Goal: Communication & Community: Answer question/provide support

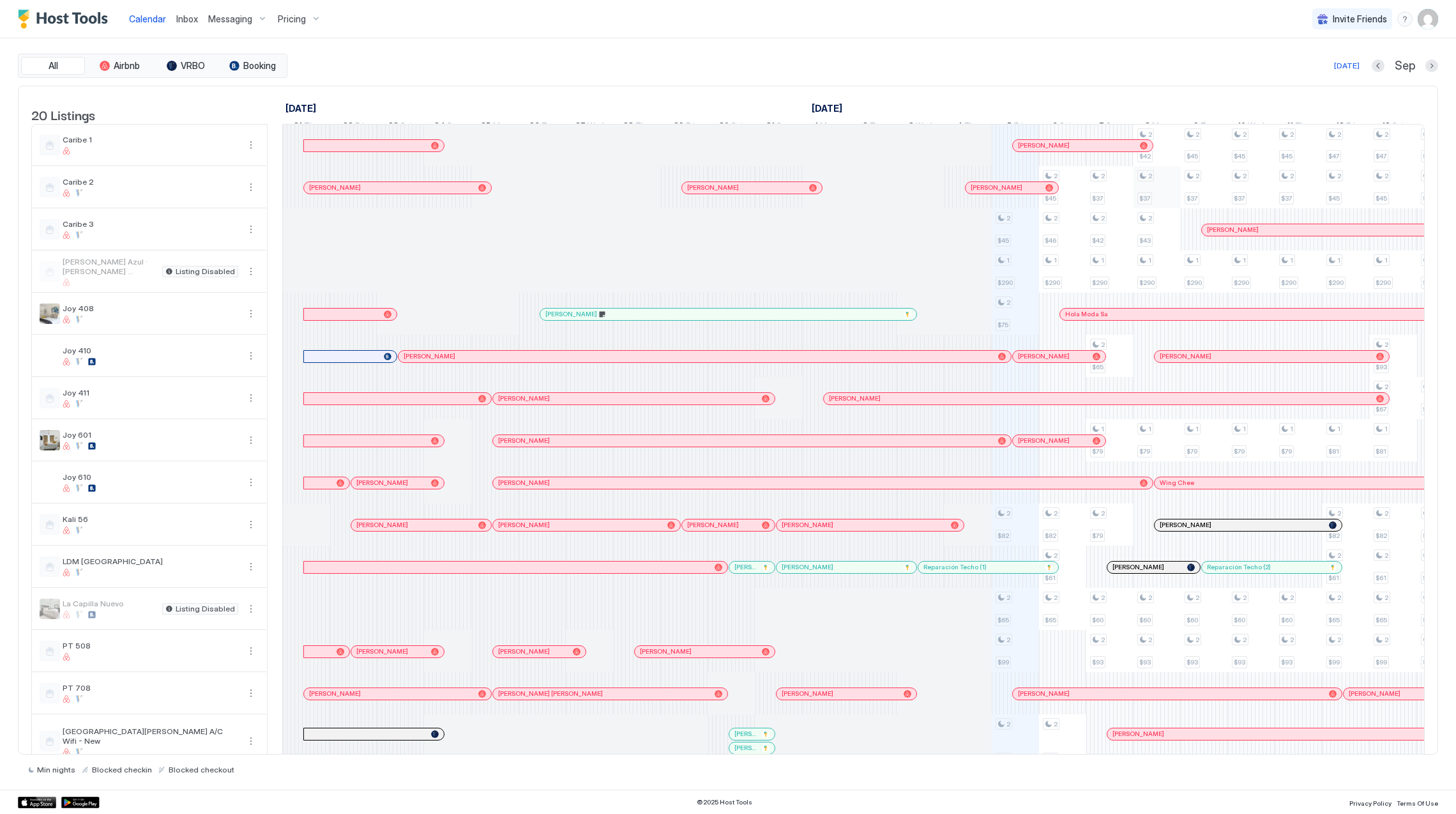
scroll to position [0, 709]
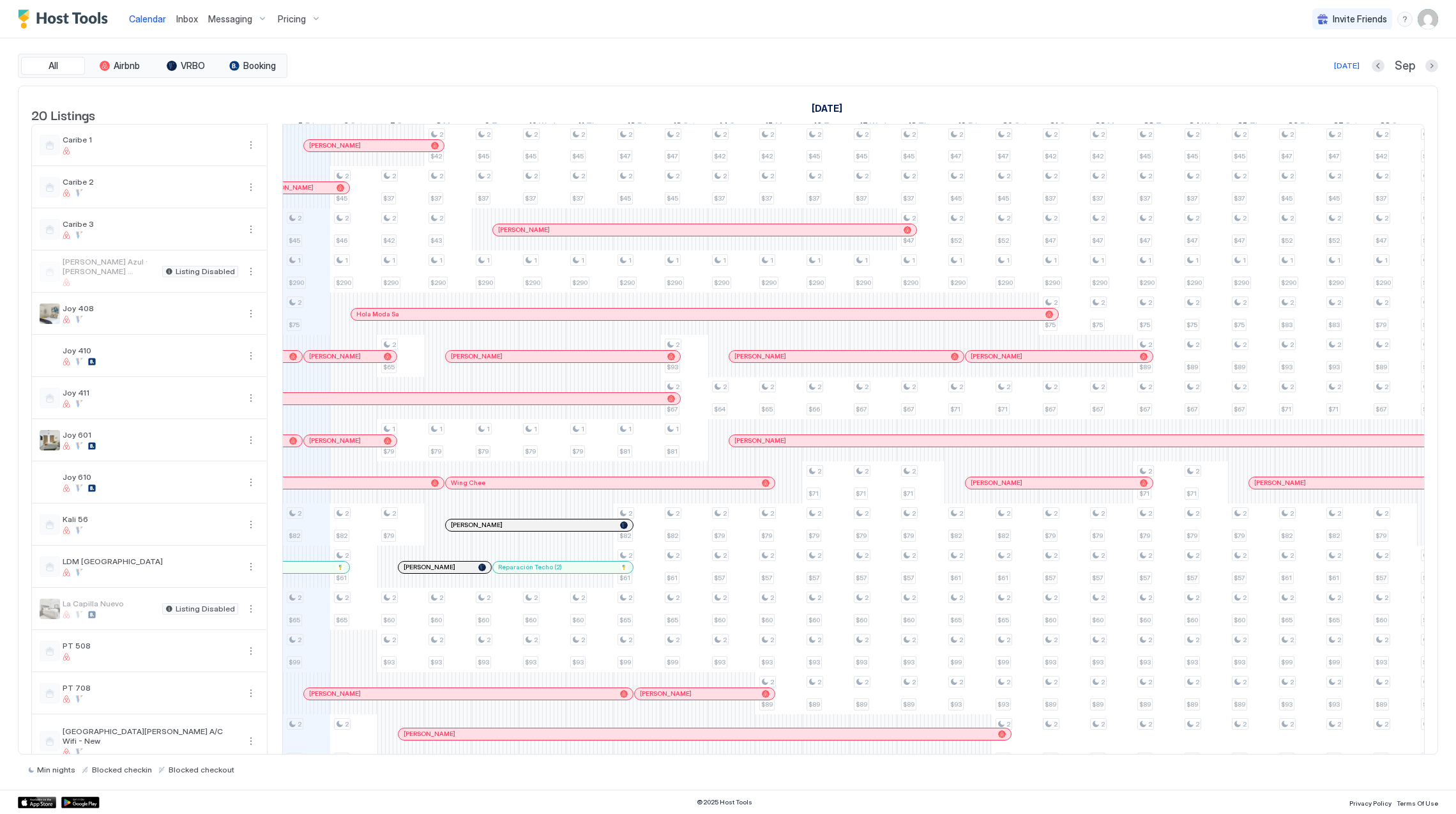
click at [190, 15] on span "Inbox" at bounding box center [187, 19] width 21 height 11
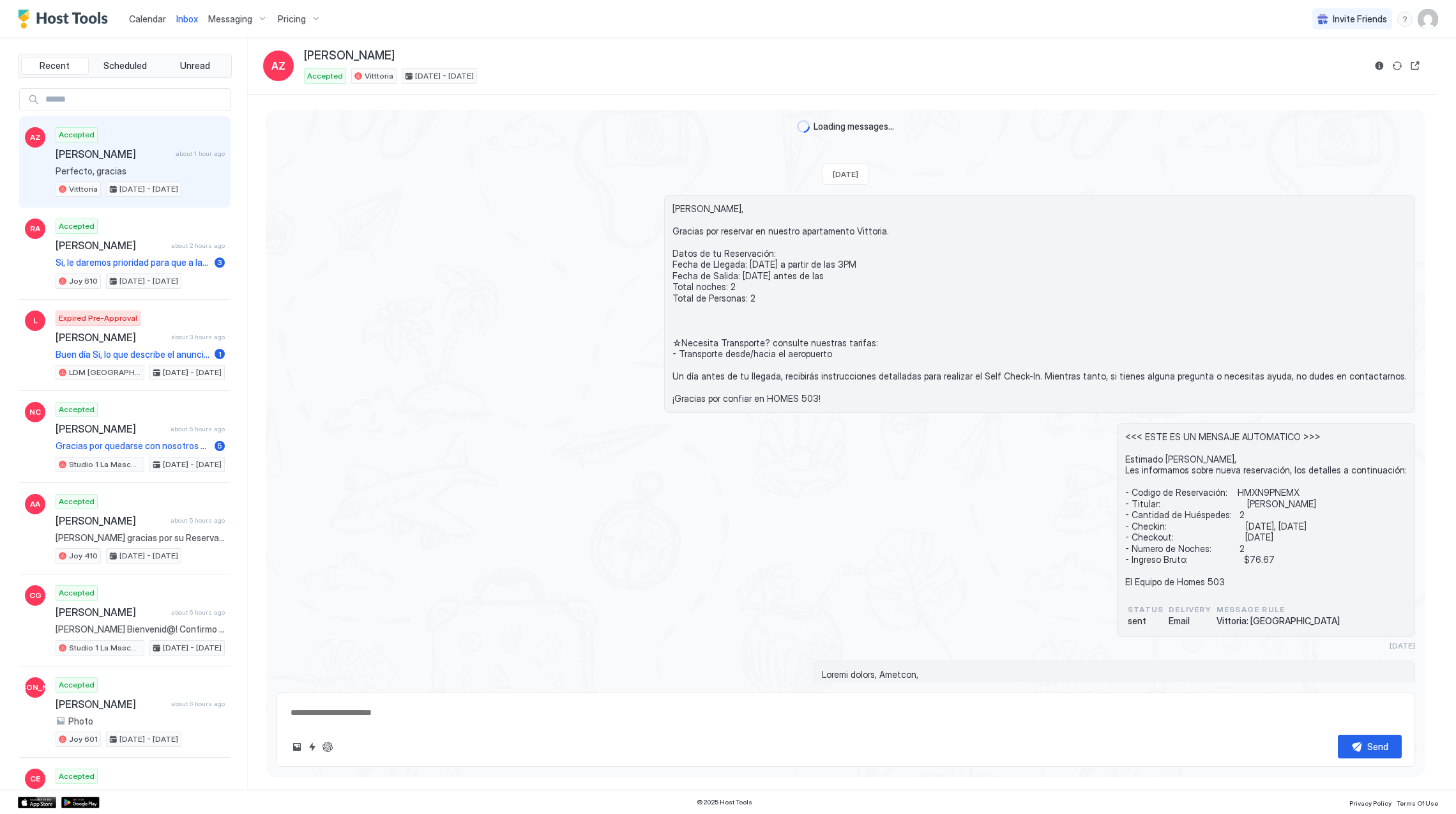
scroll to position [797, 0]
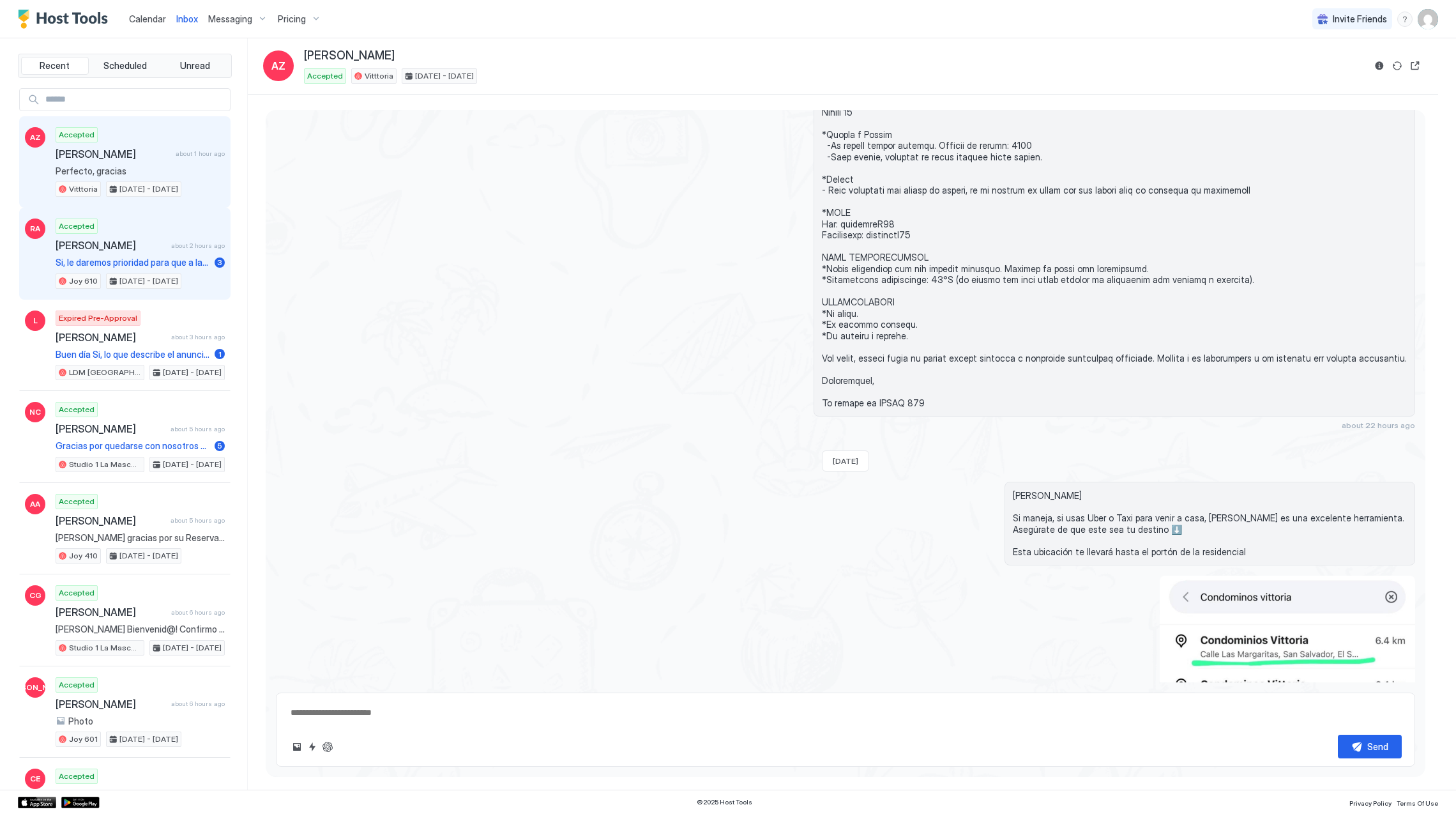
click at [121, 252] on span "[PERSON_NAME]" at bounding box center [110, 245] width 110 height 12
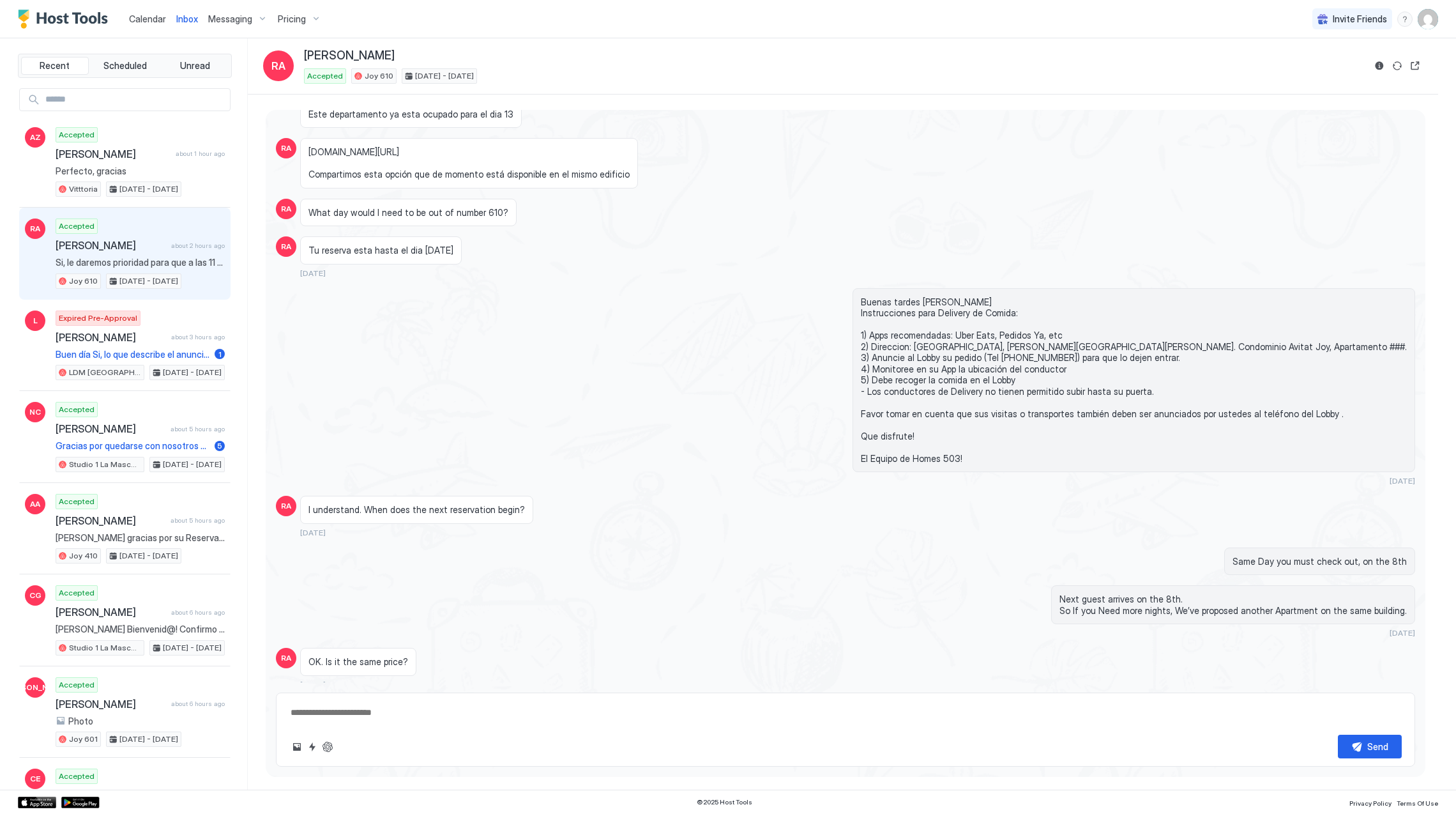
scroll to position [117, 0]
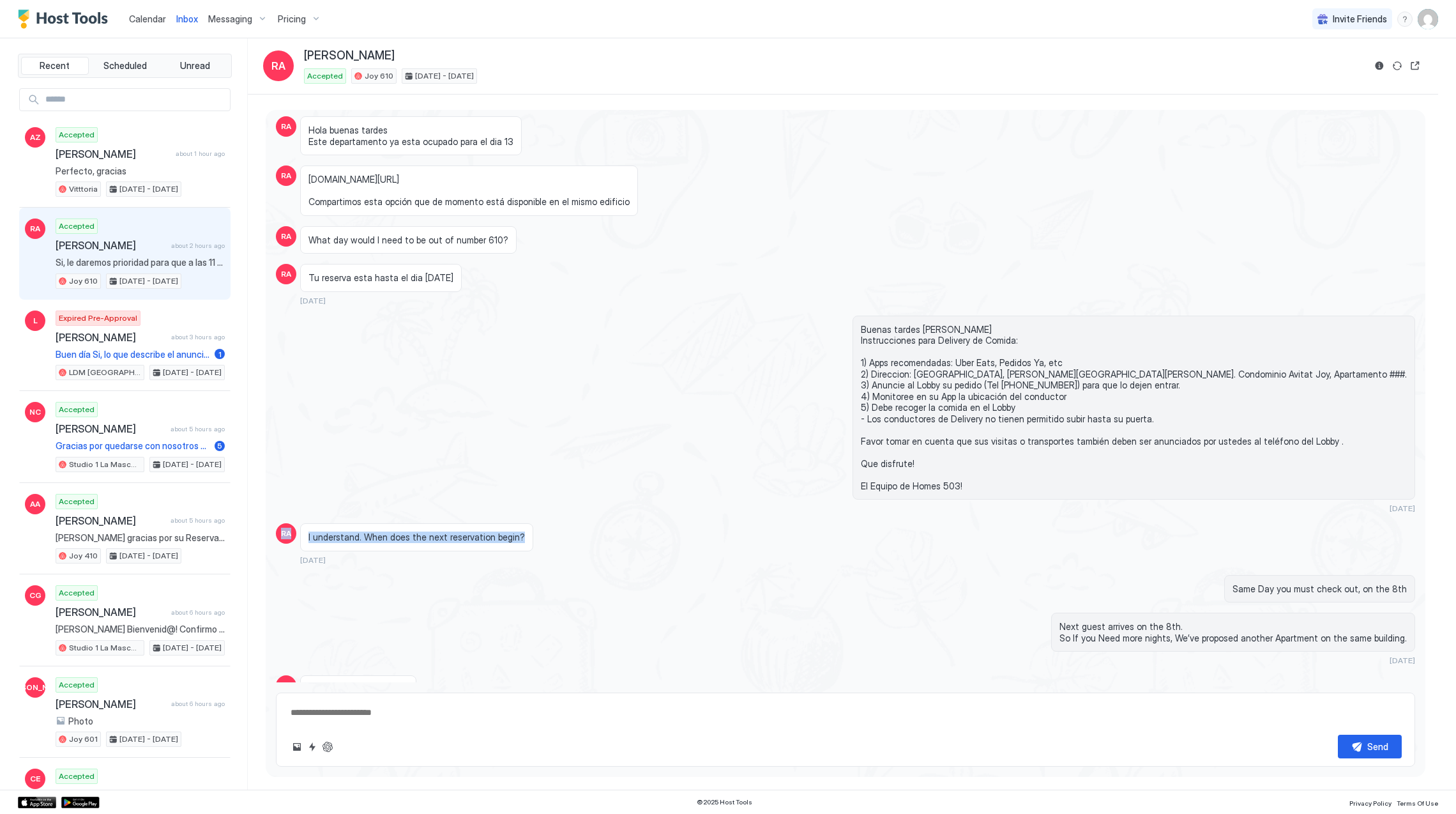
drag, startPoint x: 514, startPoint y: 540, endPoint x: 281, endPoint y: 540, distance: 233.0
click at [281, 540] on div "RA I understand. When does the next reservation begin? [DATE]" at bounding box center [845, 543] width 1139 height 42
drag, startPoint x: 281, startPoint y: 540, endPoint x: 363, endPoint y: 545, distance: 82.2
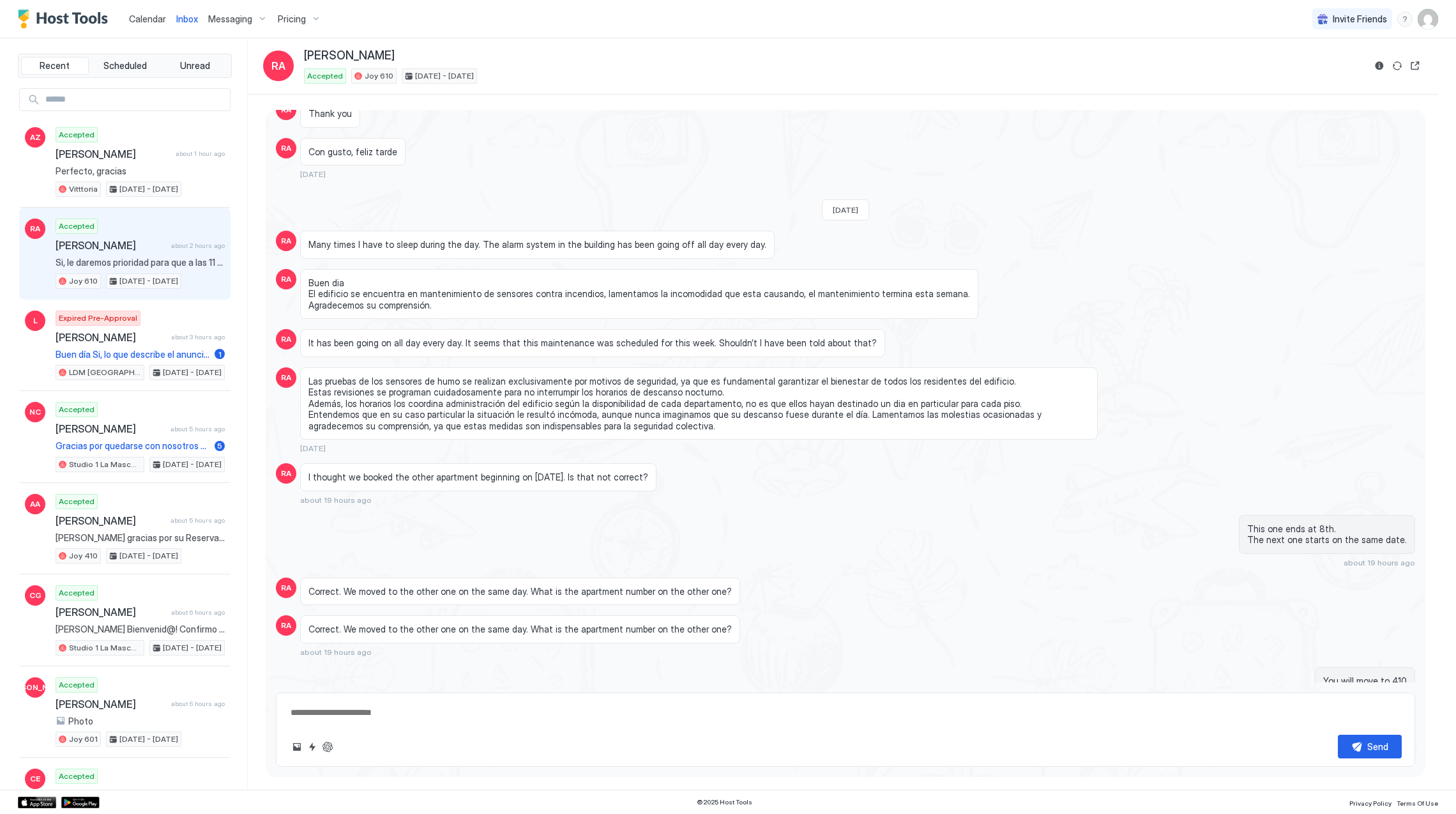
scroll to position [3768, 0]
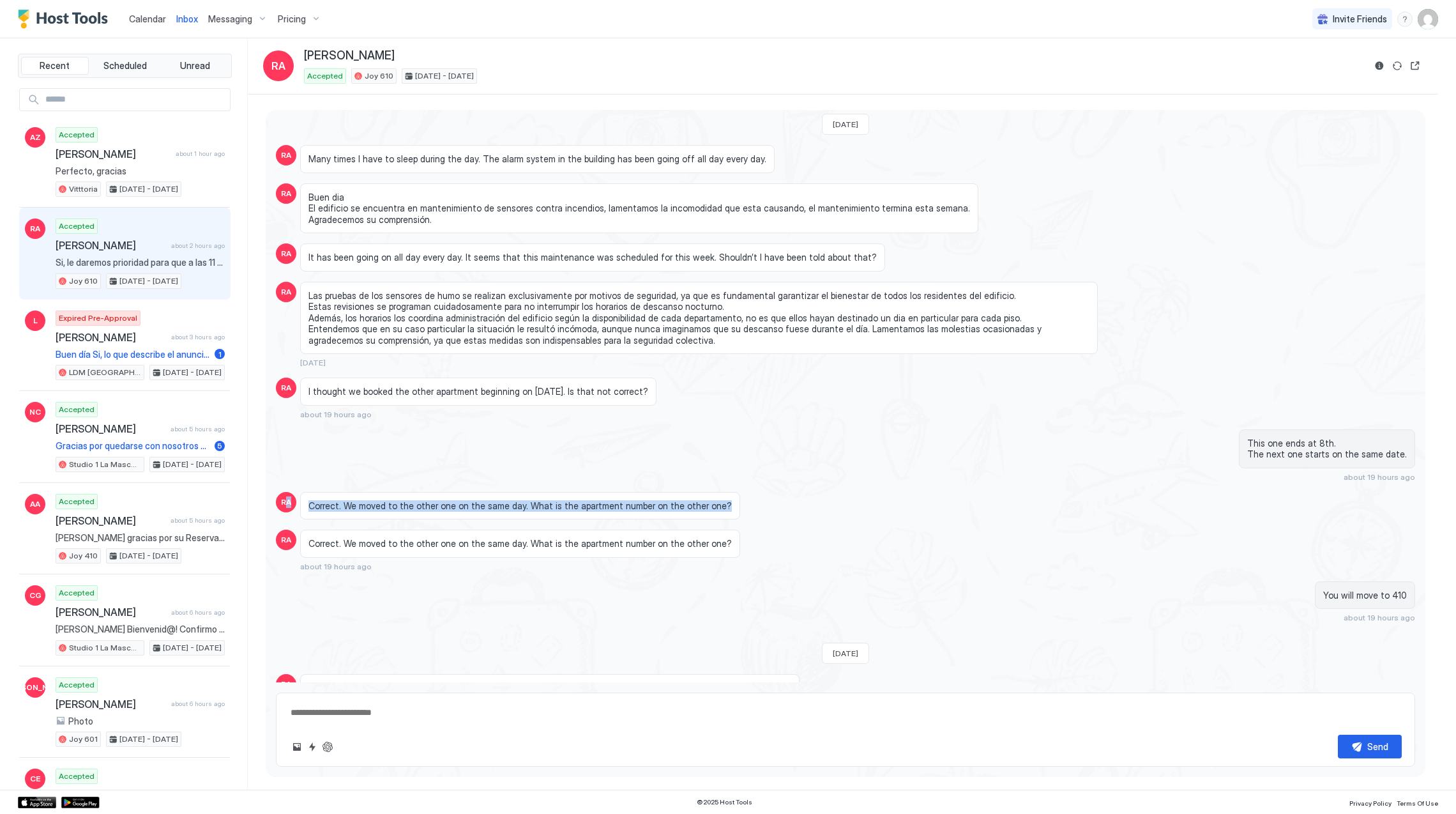
drag, startPoint x: 708, startPoint y: 555, endPoint x: 287, endPoint y: 552, distance: 421.0
click at [287, 520] on div "RA Correct. We moved to the other one on the same day. What is the apartment nu…" at bounding box center [845, 506] width 1139 height 28
drag, startPoint x: 287, startPoint y: 552, endPoint x: 370, endPoint y: 558, distance: 83.2
drag, startPoint x: 649, startPoint y: 440, endPoint x: 297, endPoint y: 435, distance: 352.0
click at [297, 419] on div "RA I thought we booked the other apartment beginning on [DATE]. Is that not cor…" at bounding box center [845, 398] width 1139 height 42
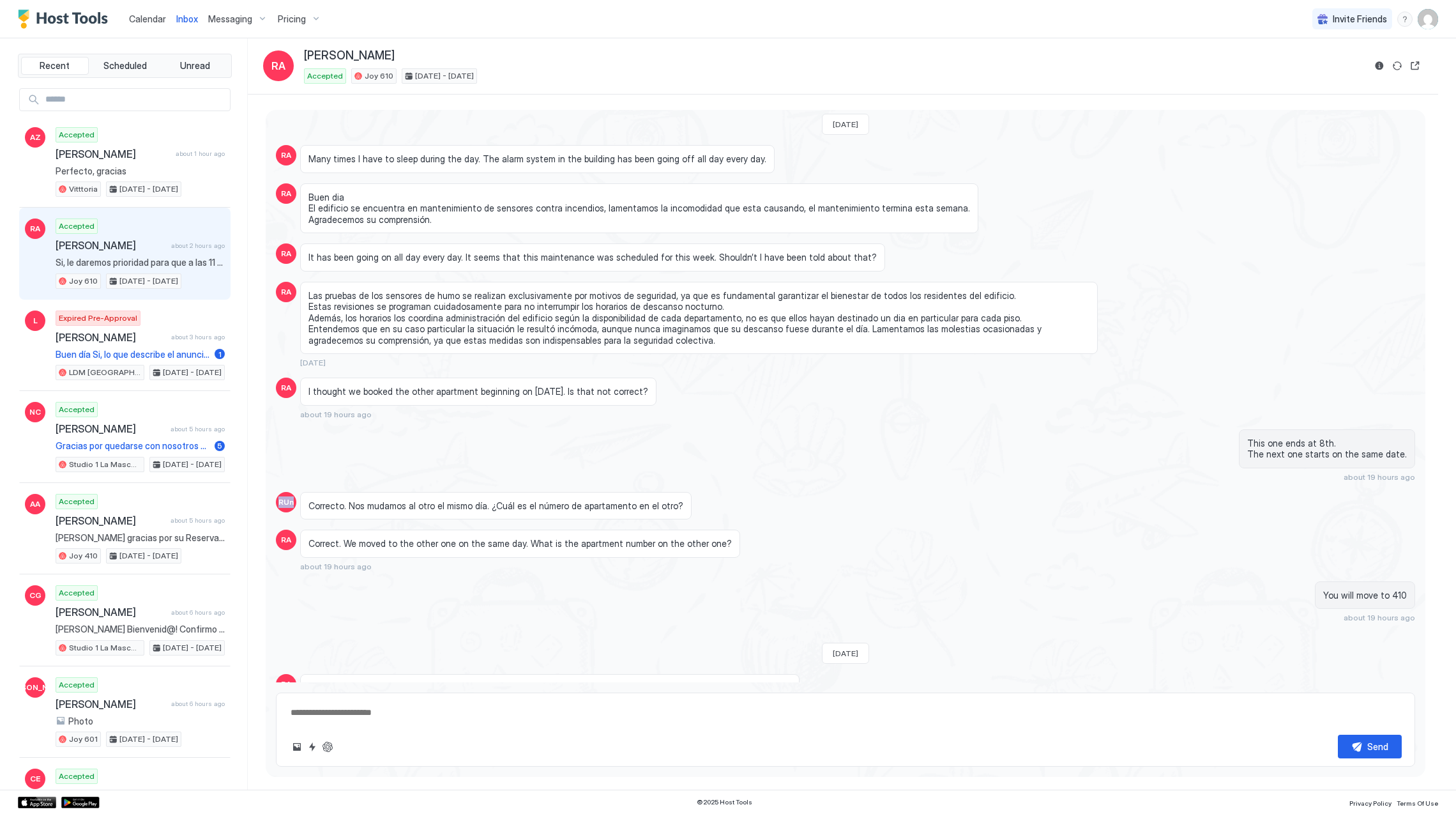
drag, startPoint x: 297, startPoint y: 435, endPoint x: 328, endPoint y: 435, distance: 31.0
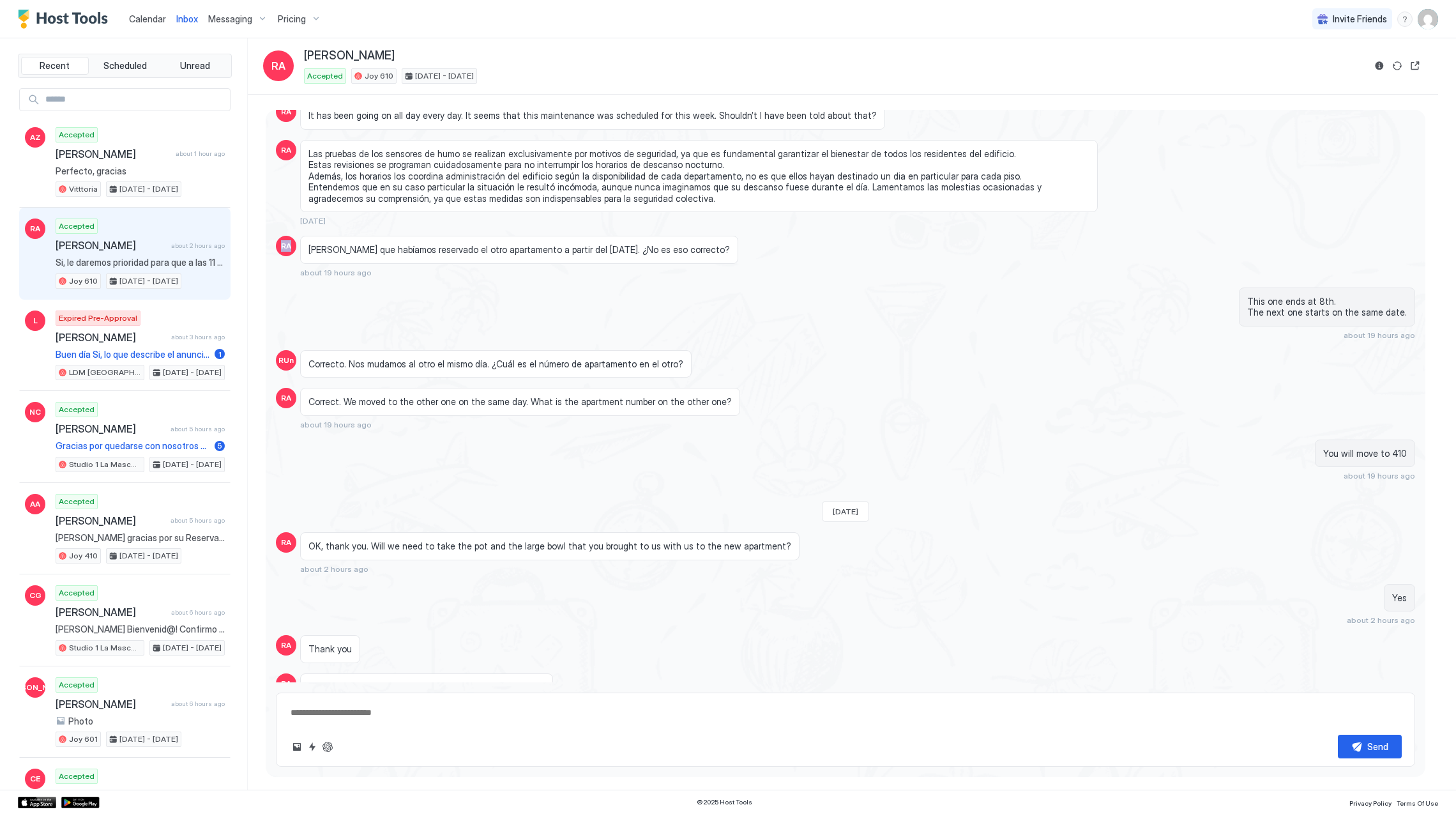
scroll to position [3938, 0]
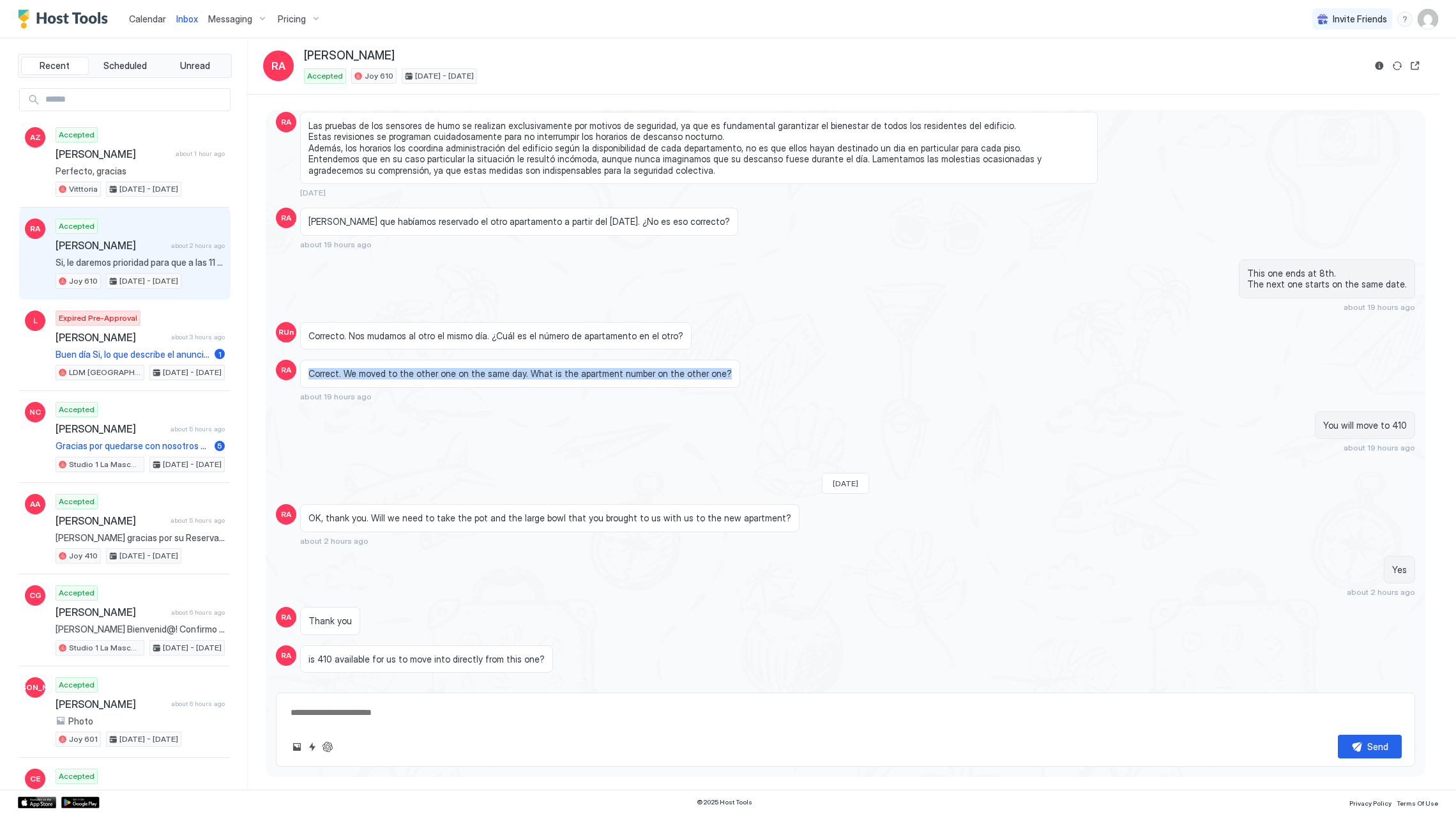
drag, startPoint x: 309, startPoint y: 418, endPoint x: 710, endPoint y: 419, distance: 401.0
click at [710, 387] on div "Correct. We moved to the other one on the same day. What is the apartment numbe…" at bounding box center [520, 374] width 440 height 28
drag, startPoint x: 710, startPoint y: 419, endPoint x: 704, endPoint y: 419, distance: 6.0
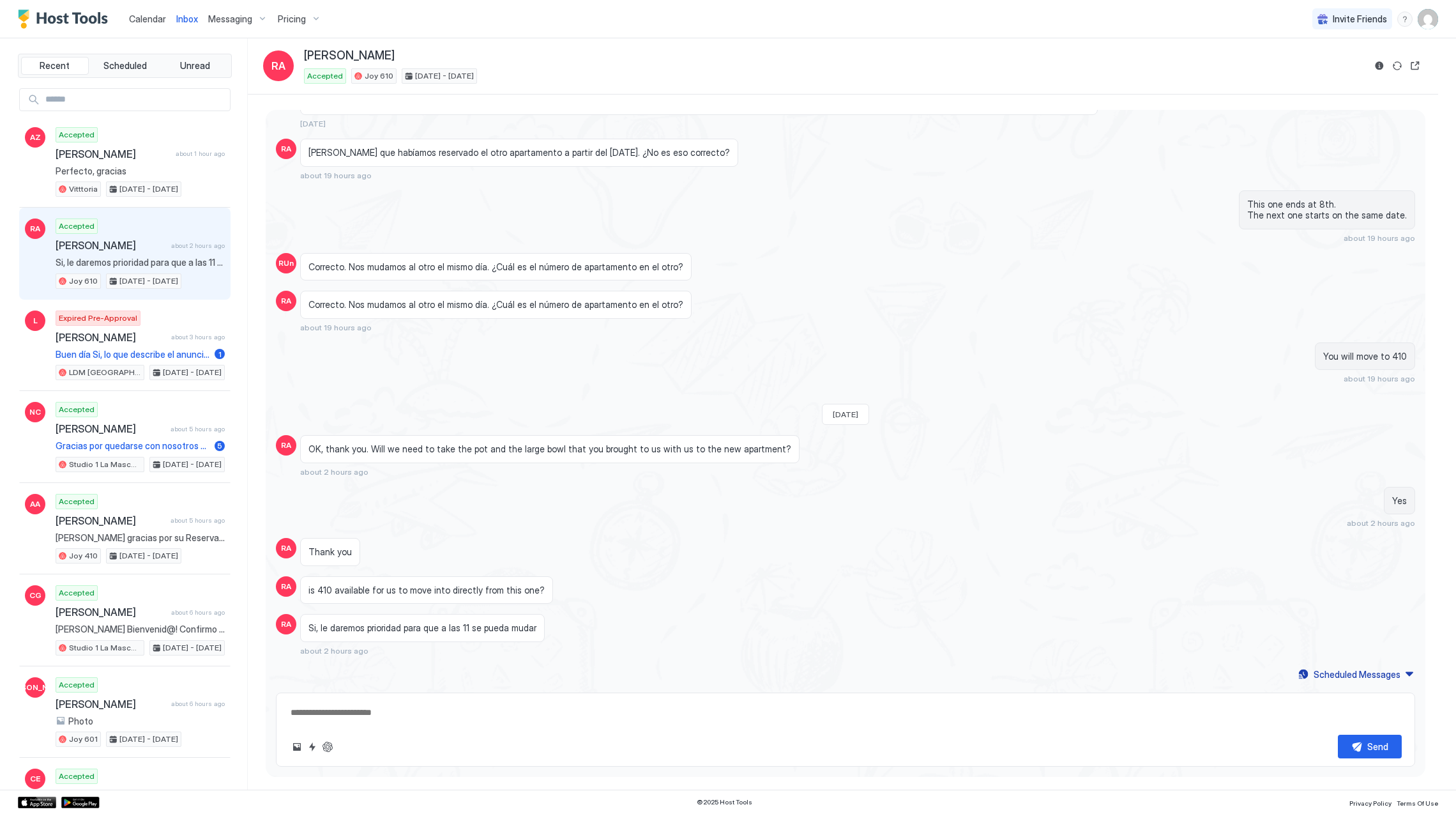
scroll to position [4058, 0]
drag, startPoint x: 320, startPoint y: 445, endPoint x: 762, endPoint y: 441, distance: 442.0
click at [762, 441] on div "OK, thank you. Will we need to take the pot and the large bowl that you brought…" at bounding box center [549, 449] width 500 height 28
drag, startPoint x: 762, startPoint y: 441, endPoint x: 736, endPoint y: 443, distance: 26.1
drag, startPoint x: 530, startPoint y: 589, endPoint x: 305, endPoint y: 593, distance: 225.0
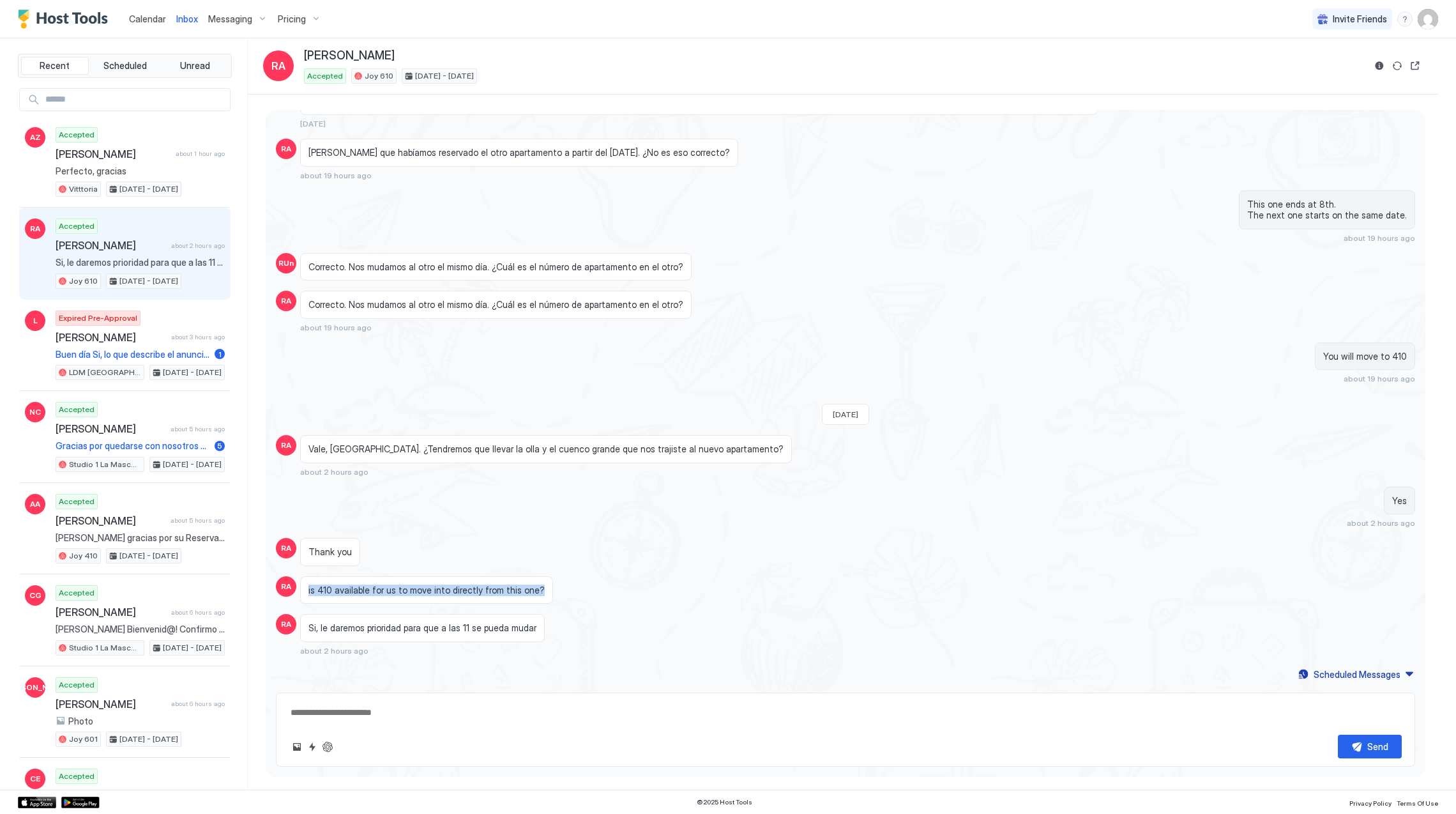
click at [305, 593] on div "is 410 available for us to move into directly from this one?" at bounding box center [427, 590] width 253 height 28
drag, startPoint x: 305, startPoint y: 593, endPoint x: 330, endPoint y: 589, distance: 25.3
click at [44, 21] on img "Host Tools Logo" at bounding box center [66, 20] width 96 height 20
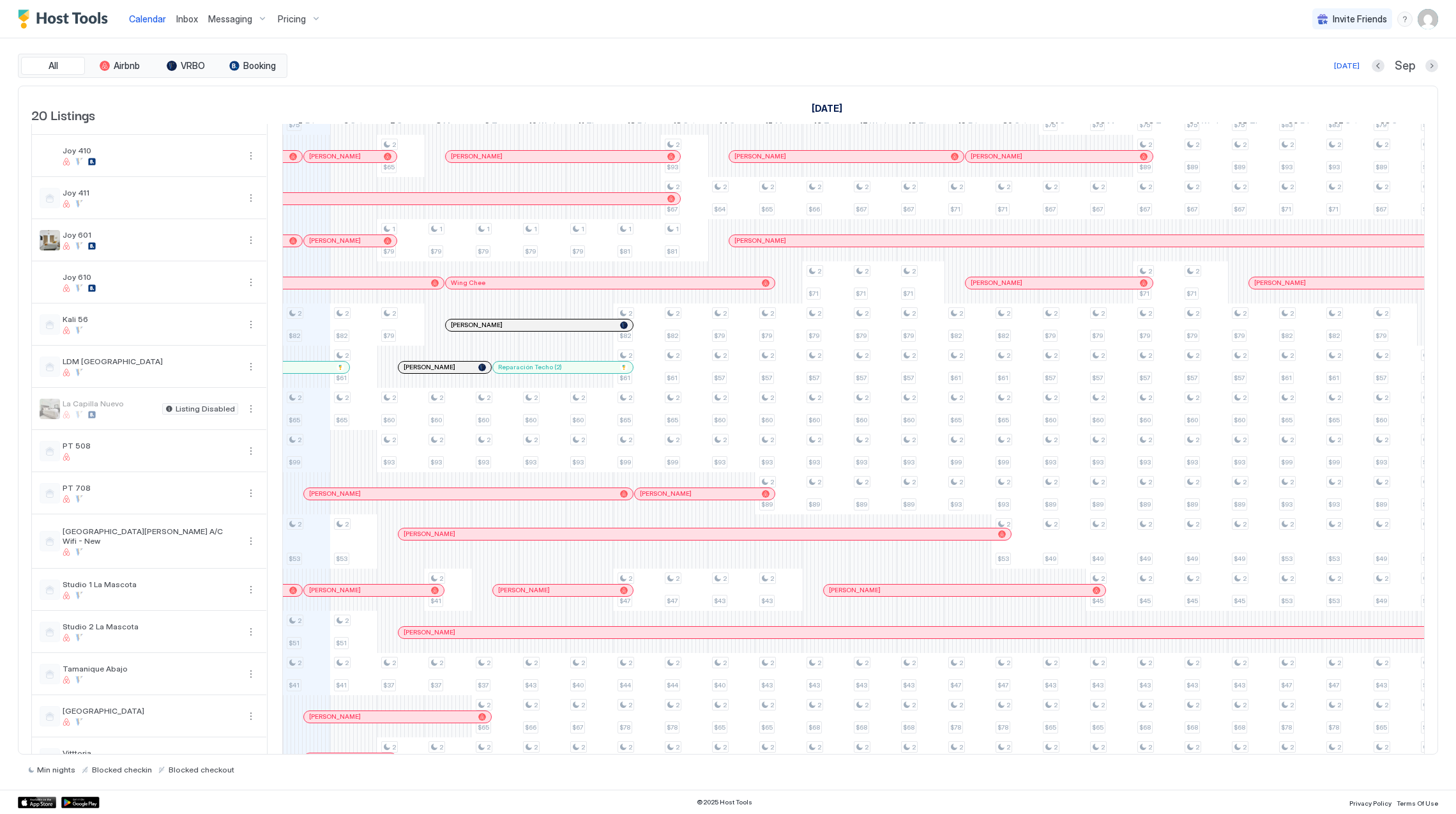
scroll to position [171, 0]
